Goal: Task Accomplishment & Management: Complete application form

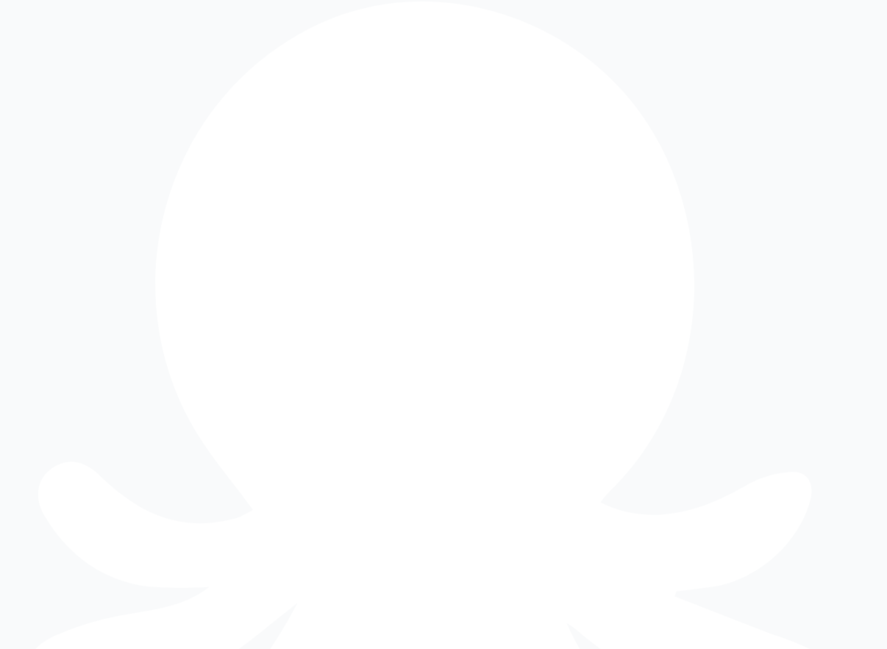
scroll to position [18, 0]
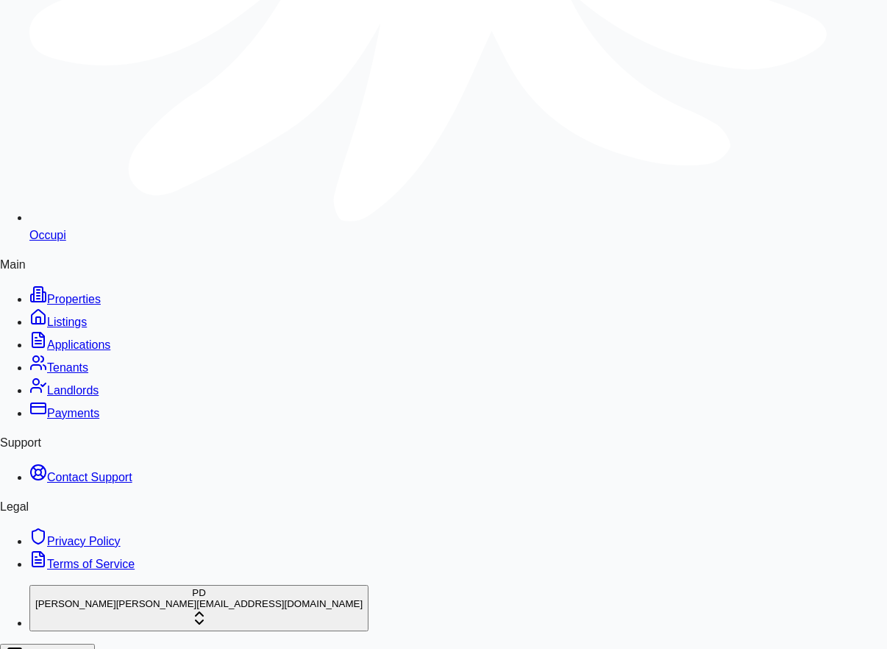
scroll to position [824, 0]
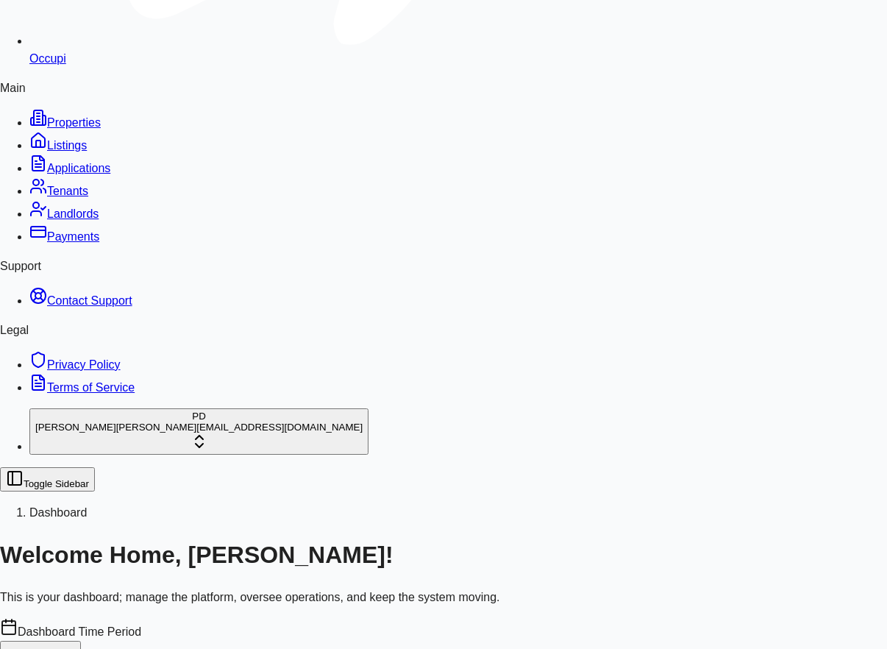
click at [49, 230] on span "Payments" at bounding box center [73, 236] width 52 height 13
